Goal: Task Accomplishment & Management: Complete application form

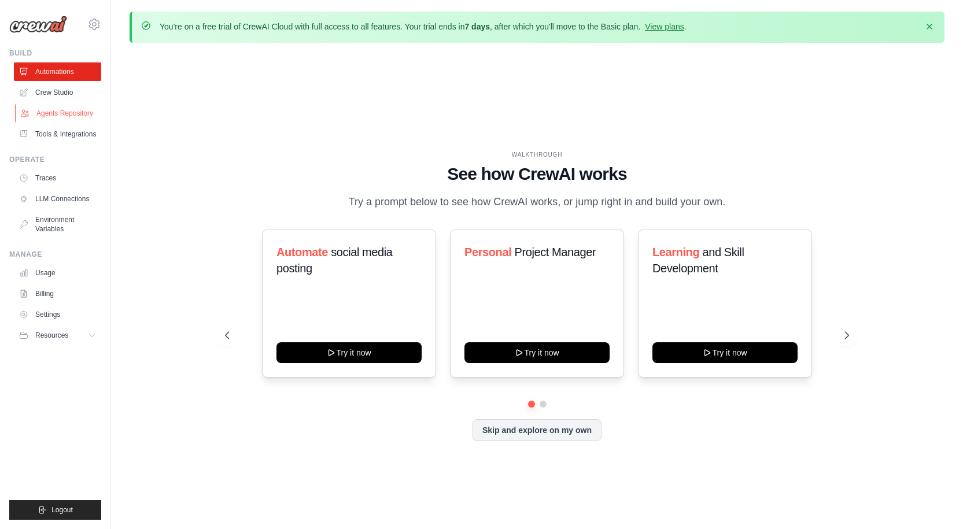
click at [87, 119] on link "Agents Repository" at bounding box center [58, 113] width 87 height 19
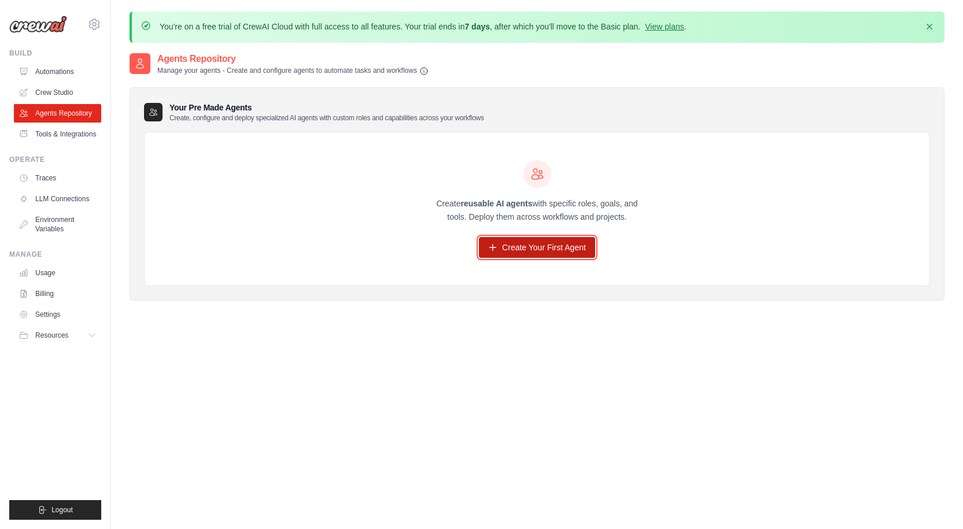
click at [493, 245] on icon at bounding box center [492, 247] width 9 height 9
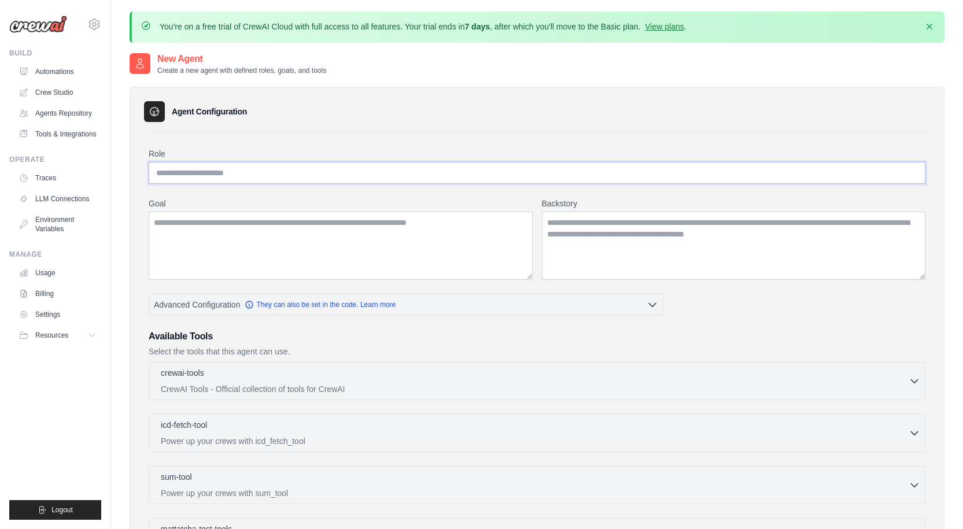
click at [324, 176] on input "Role" at bounding box center [537, 173] width 777 height 22
click at [961, 99] on div "You're on a free trial of CrewAI Cloud with full access to all features. Your t…" at bounding box center [537, 401] width 852 height 778
drag, startPoint x: 664, startPoint y: 25, endPoint x: 652, endPoint y: 53, distance: 30.1
click at [652, 53] on div "You're on a free trial of CrewAI Cloud with full access to all features. Your t…" at bounding box center [537, 401] width 852 height 778
